Goal: Information Seeking & Learning: Learn about a topic

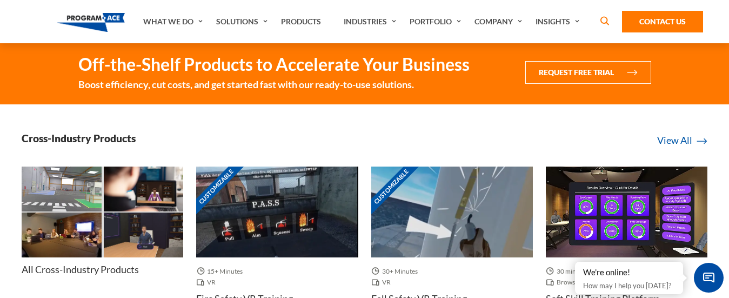
scroll to position [378, 0]
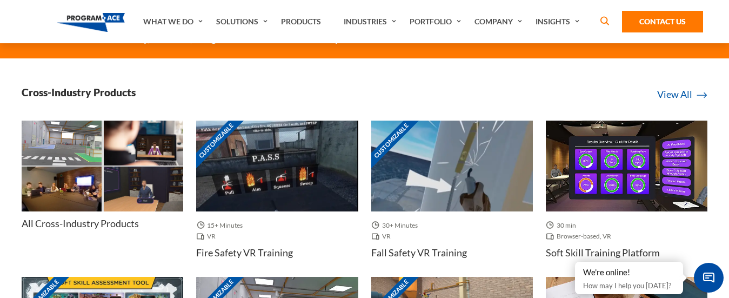
click at [103, 163] on div at bounding box center [144, 143] width 82 height 45
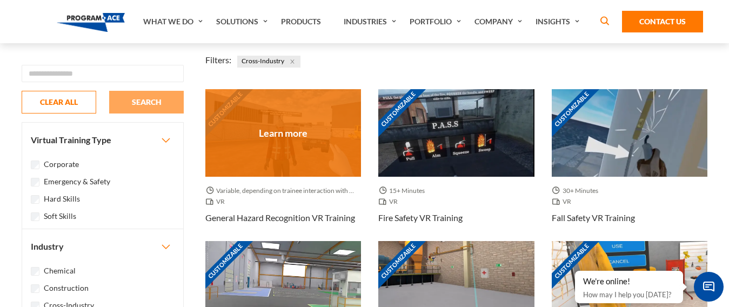
scroll to position [108, 0]
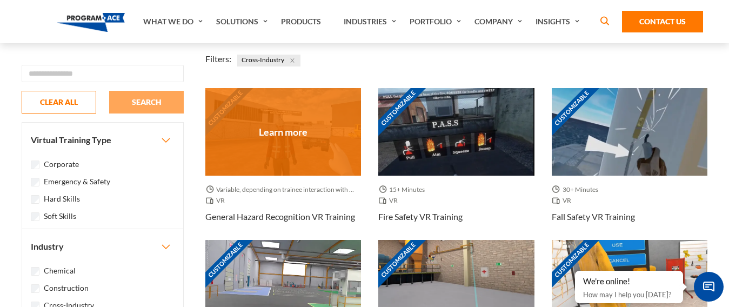
click at [311, 135] on div "Customizable" at bounding box center [283, 132] width 156 height 88
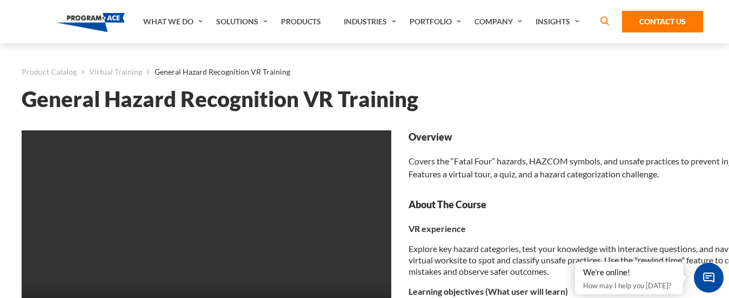
scroll to position [54, 0]
